Goal: Task Accomplishment & Management: Manage account settings

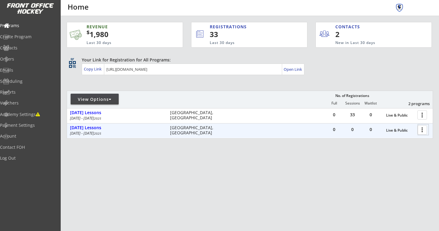
click at [419, 131] on div at bounding box center [423, 129] width 11 height 11
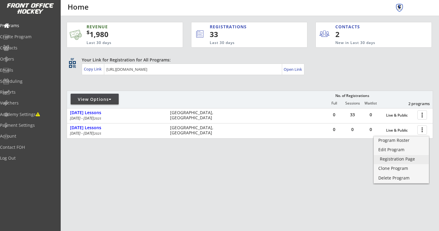
click at [399, 157] on div "Registration Page" at bounding box center [401, 159] width 43 height 4
click at [184, 85] on div "REVENUE $ 1,980 Last 30 days REGISTRATIONS 33 Last 30 days CONTACTS 2 New in La…" at bounding box center [250, 108] width 367 height 185
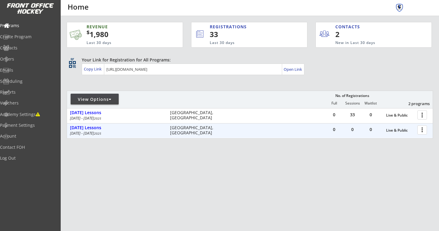
click at [424, 133] on div at bounding box center [423, 129] width 11 height 11
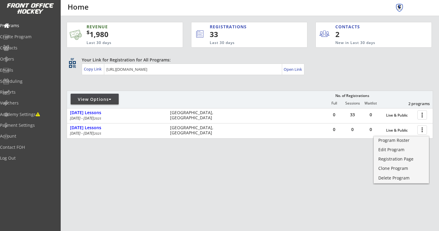
click at [365, 185] on div "REVENUE $ 1,980 Last 30 days REGISTRATIONS 33 Last 30 days CONTACTS 2 New in La…" at bounding box center [250, 108] width 367 height 185
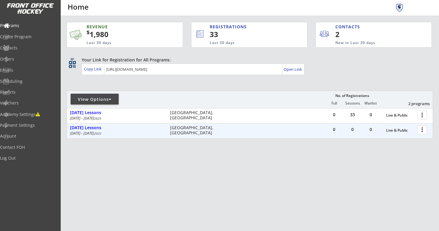
click at [423, 131] on div at bounding box center [423, 129] width 11 height 11
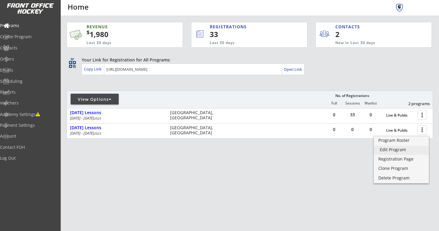
click at [405, 148] on div "Edit Program" at bounding box center [401, 149] width 43 height 4
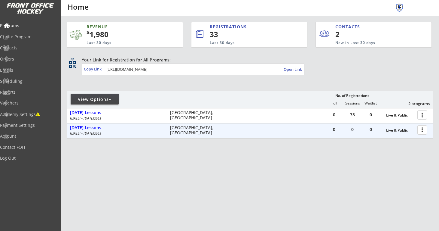
click at [426, 129] on div at bounding box center [423, 129] width 11 height 11
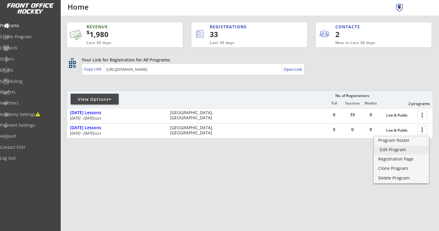
click at [406, 148] on div "Edit Program" at bounding box center [401, 149] width 43 height 4
